Goal: Task Accomplishment & Management: Use online tool/utility

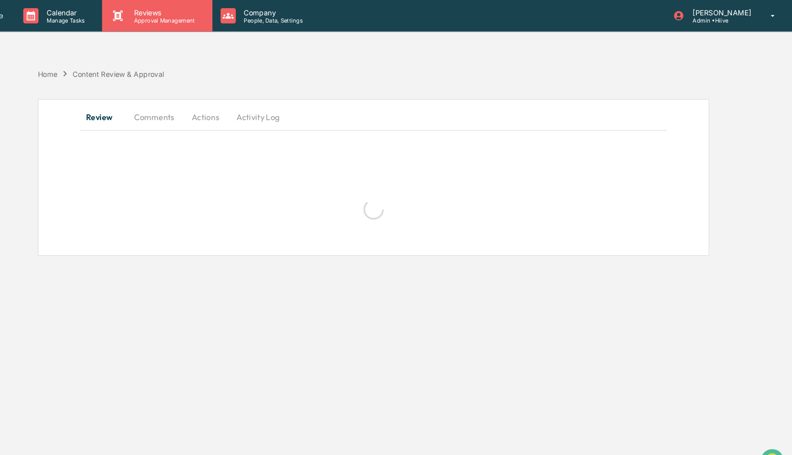
click at [181, 14] on p "Reviews" at bounding box center [197, 12] width 70 height 8
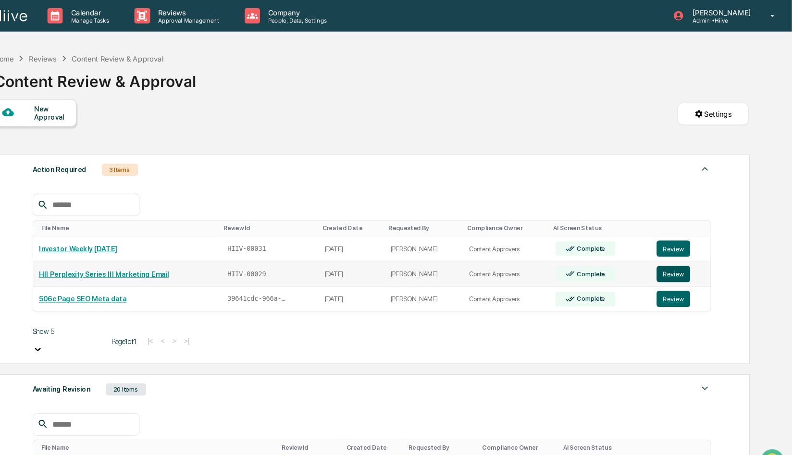
click at [670, 259] on button "Review" at bounding box center [680, 258] width 32 height 15
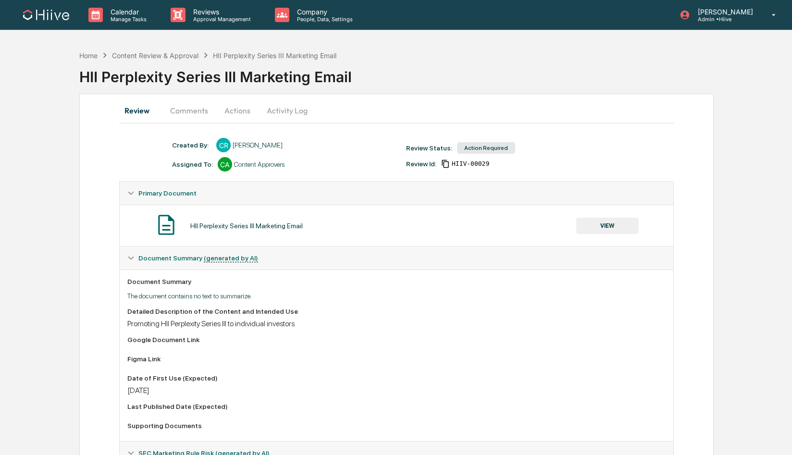
click at [198, 113] on button "Comments" at bounding box center [188, 110] width 53 height 23
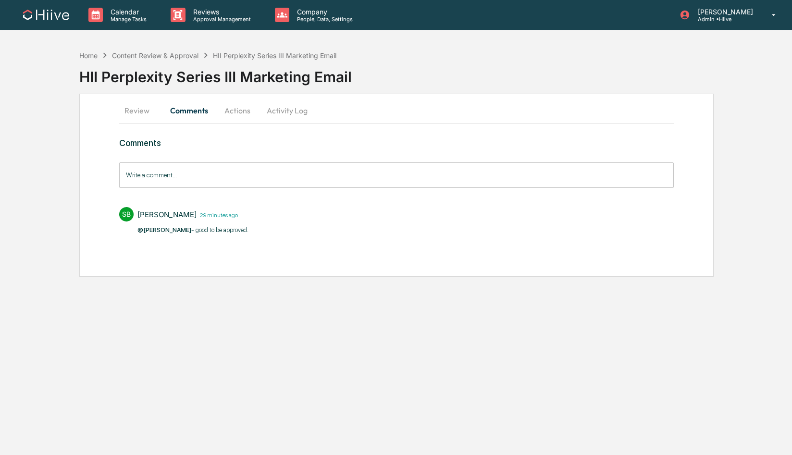
click at [240, 113] on button "Actions" at bounding box center [237, 110] width 43 height 23
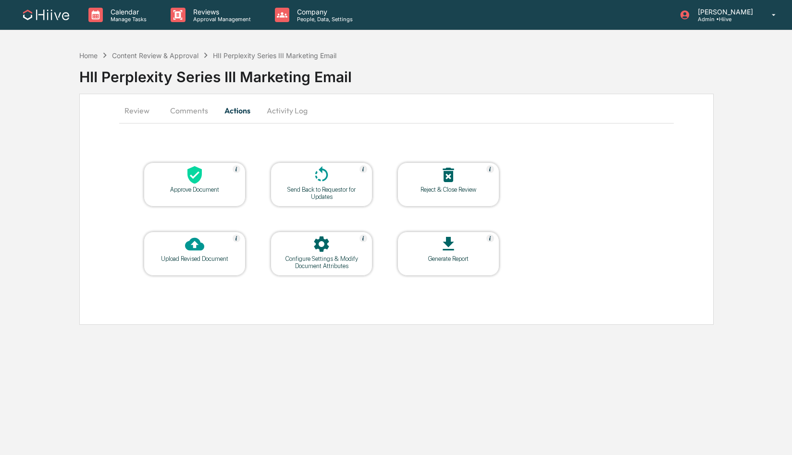
click at [205, 173] on div at bounding box center [195, 175] width 96 height 21
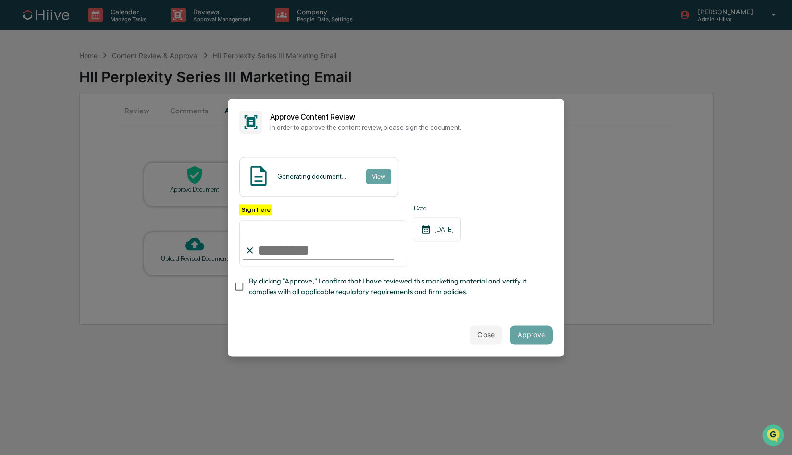
click at [306, 257] on input "Sign here" at bounding box center [323, 243] width 168 height 46
type input "**********"
click at [285, 293] on span "By clicking "Approve," I confirm that I have reviewed this marketing material a…" at bounding box center [397, 287] width 296 height 22
click at [536, 335] on button "Approve" at bounding box center [531, 334] width 43 height 19
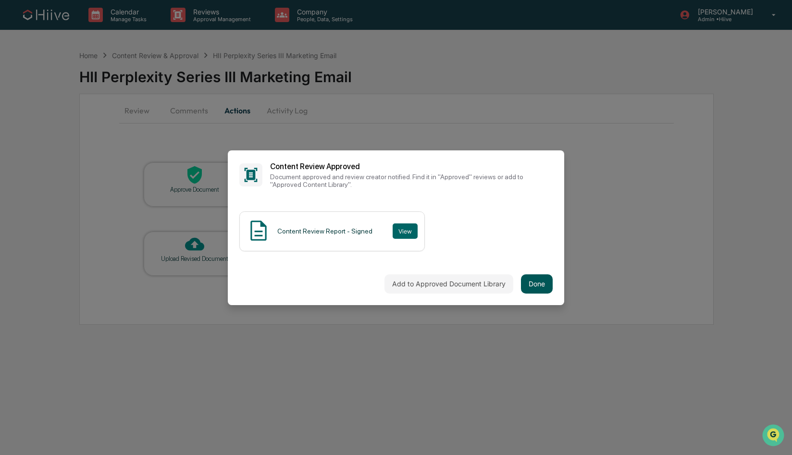
click at [547, 283] on button "Done" at bounding box center [537, 283] width 32 height 19
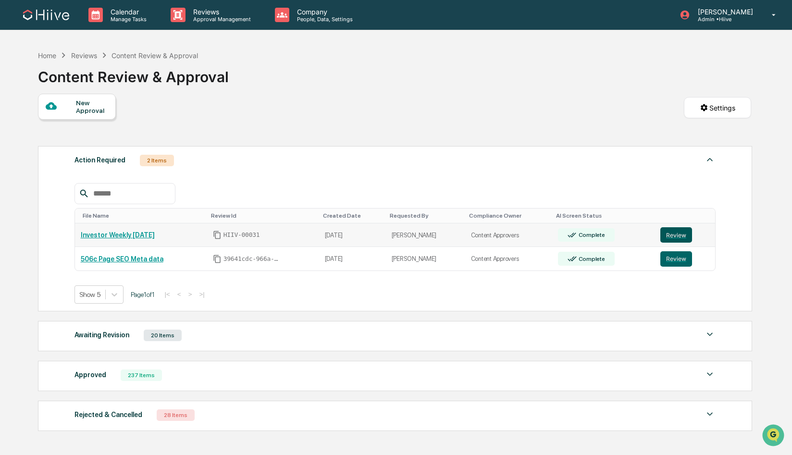
click at [665, 235] on button "Review" at bounding box center [676, 234] width 32 height 15
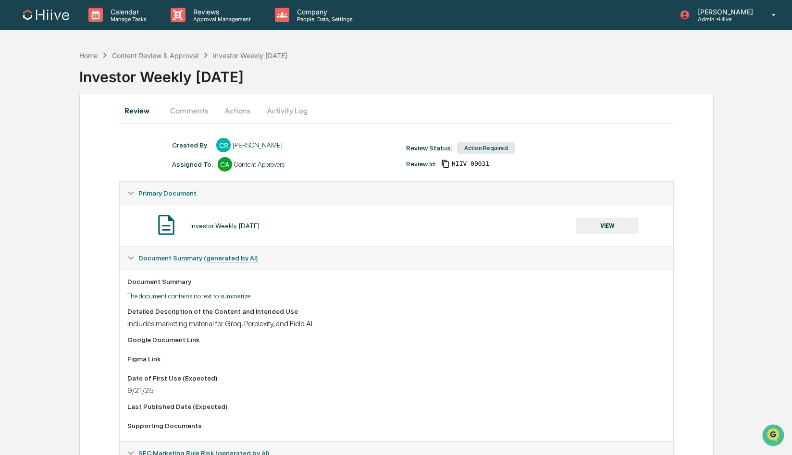
click at [194, 111] on button "Comments" at bounding box center [188, 110] width 53 height 23
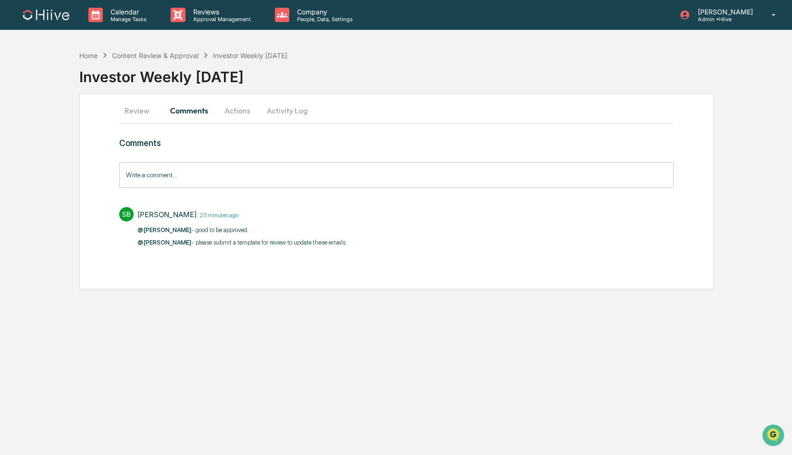
click at [236, 115] on button "Actions" at bounding box center [237, 110] width 43 height 23
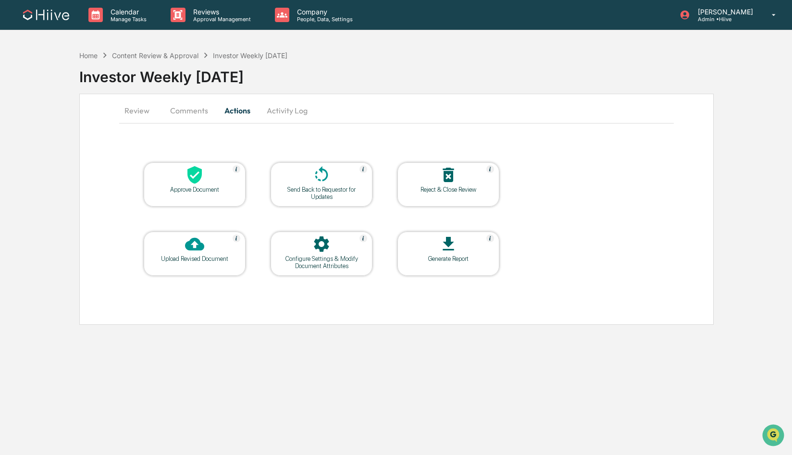
click at [193, 190] on div "Approve Document" at bounding box center [194, 189] width 87 height 7
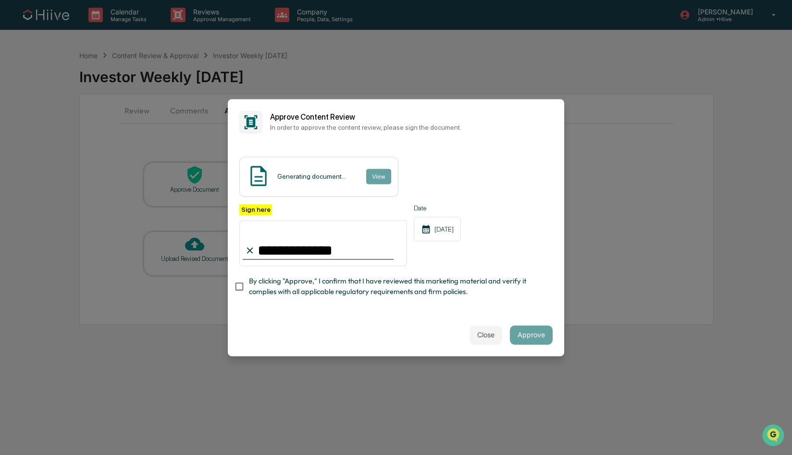
type input "**********"
click at [308, 293] on span "By clicking "Approve," I confirm that I have reviewed this marketing material a…" at bounding box center [397, 287] width 296 height 22
click at [530, 334] on button "Approve" at bounding box center [531, 334] width 43 height 19
